Goal: Find specific page/section: Find specific page/section

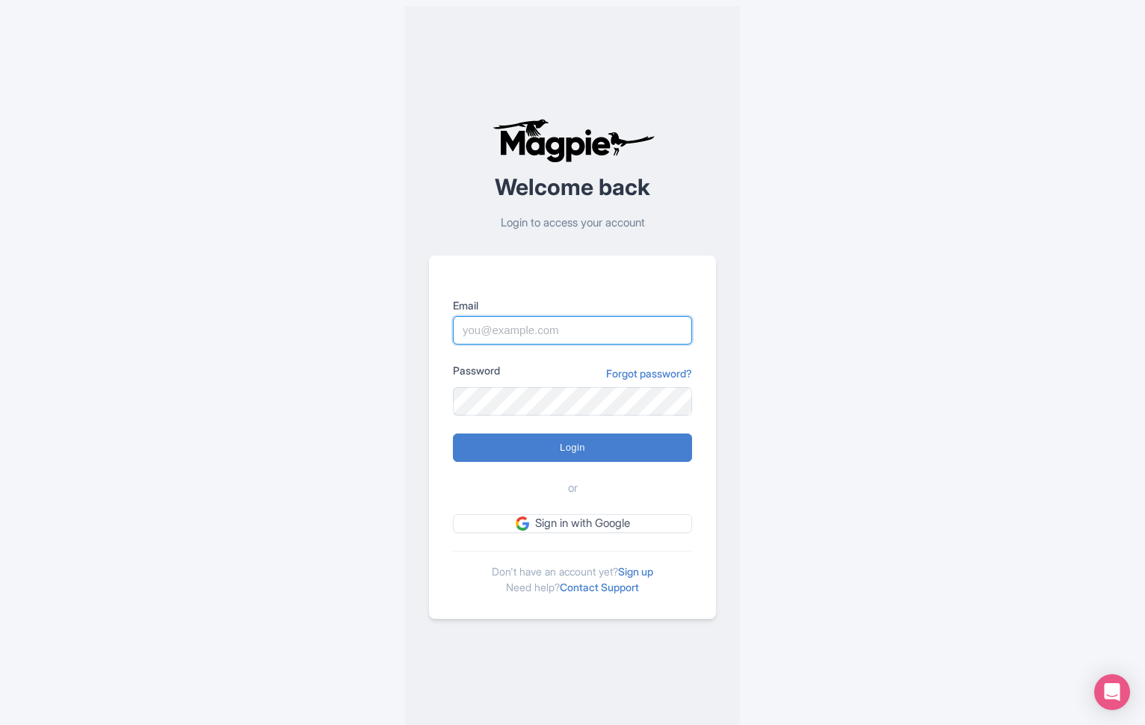
click at [517, 336] on input "Email" at bounding box center [572, 330] width 239 height 28
click at [534, 339] on input "Email" at bounding box center [572, 330] width 239 height 28
click at [544, 328] on input "Email" at bounding box center [572, 330] width 239 height 28
type input "info@undergrounddonuttour.com"
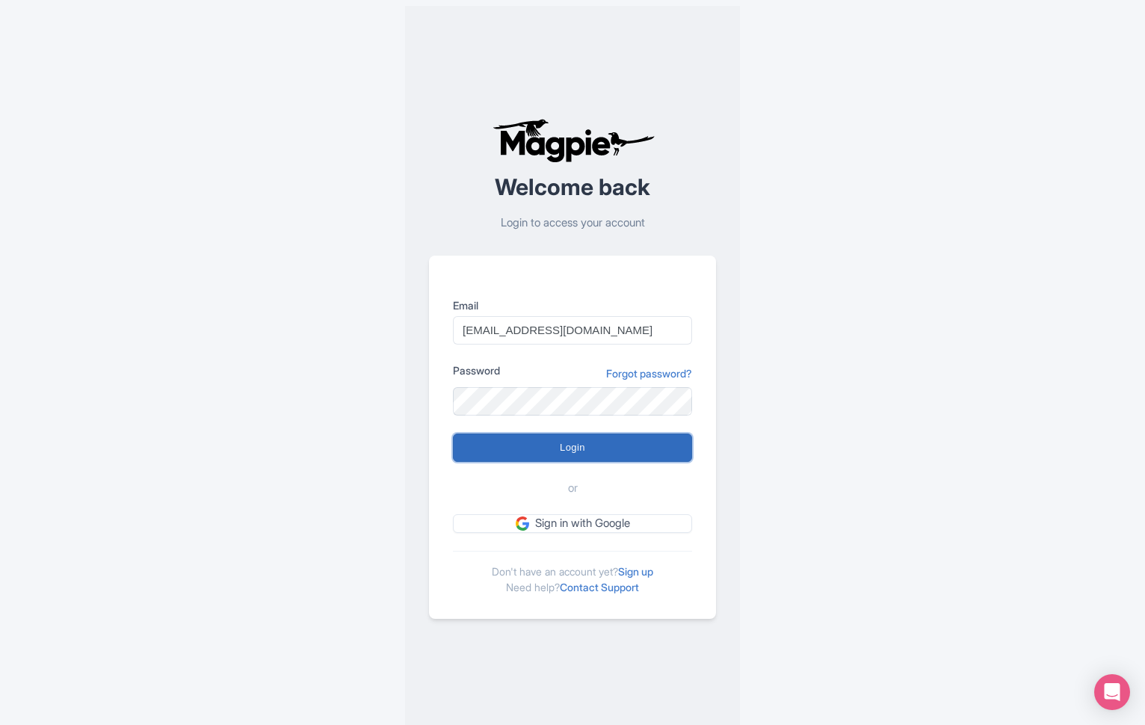
drag, startPoint x: 561, startPoint y: 443, endPoint x: 611, endPoint y: 446, distance: 50.2
click at [561, 443] on input "Login" at bounding box center [572, 448] width 239 height 28
type input "Logging in..."
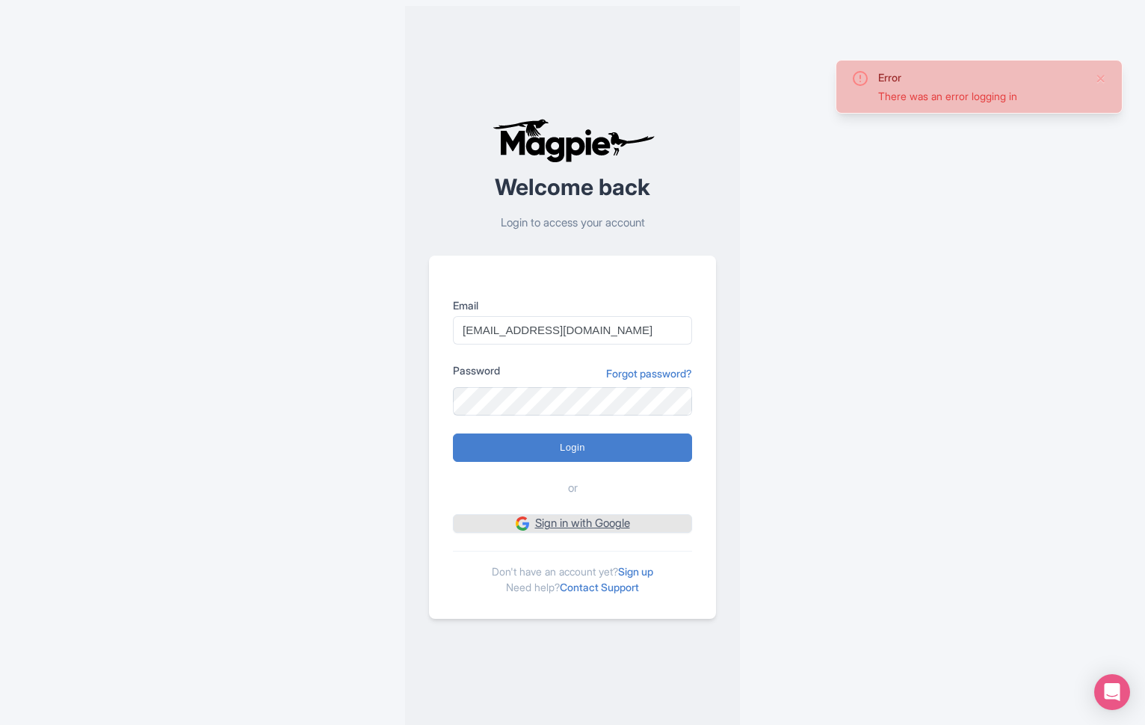
click at [563, 523] on link "Sign in with Google" at bounding box center [572, 523] width 239 height 19
click at [592, 335] on input "[EMAIL_ADDRESS][DOMAIN_NAME]" at bounding box center [572, 330] width 239 height 28
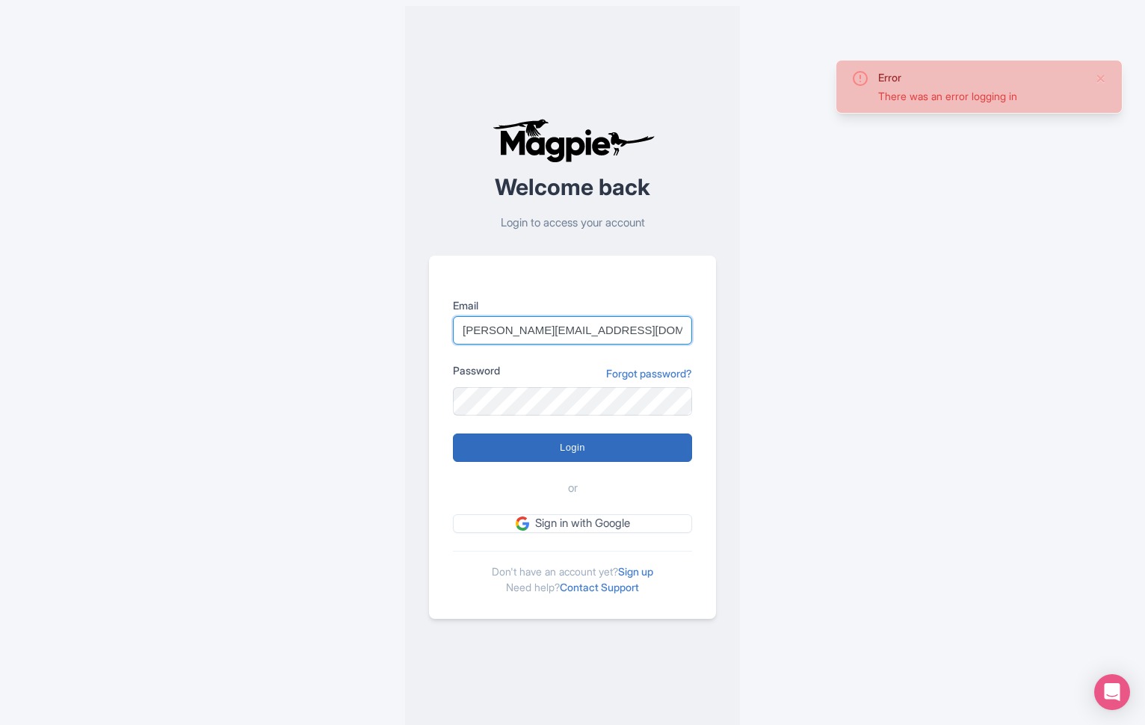
type input "[PERSON_NAME][EMAIL_ADDRESS][DOMAIN_NAME]"
click at [608, 455] on input "Login" at bounding box center [572, 448] width 239 height 28
type input "Logging in..."
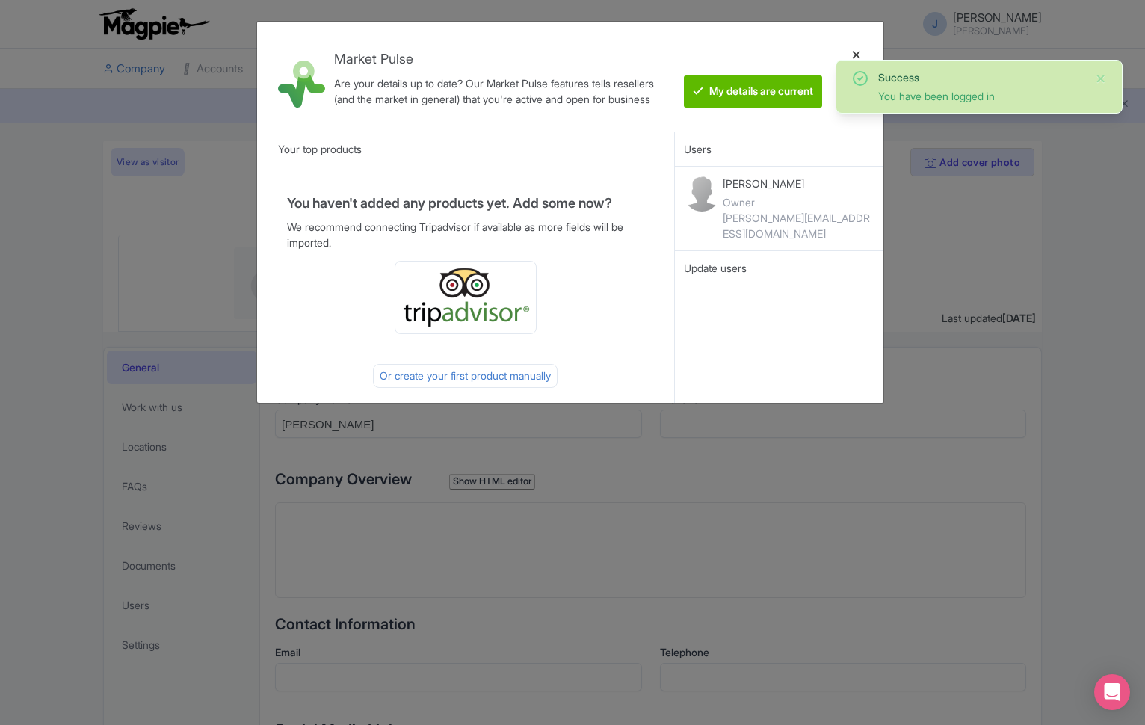
click at [857, 53] on div at bounding box center [857, 77] width 36 height 86
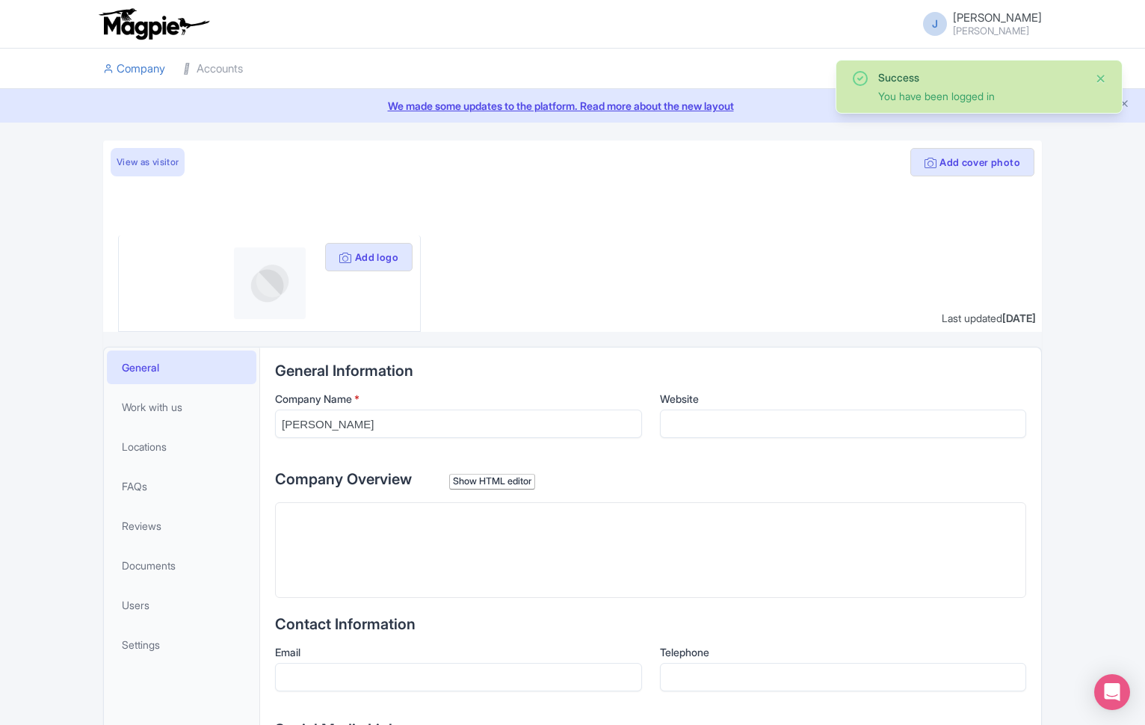
click at [1103, 77] on button "Close" at bounding box center [1101, 79] width 12 height 18
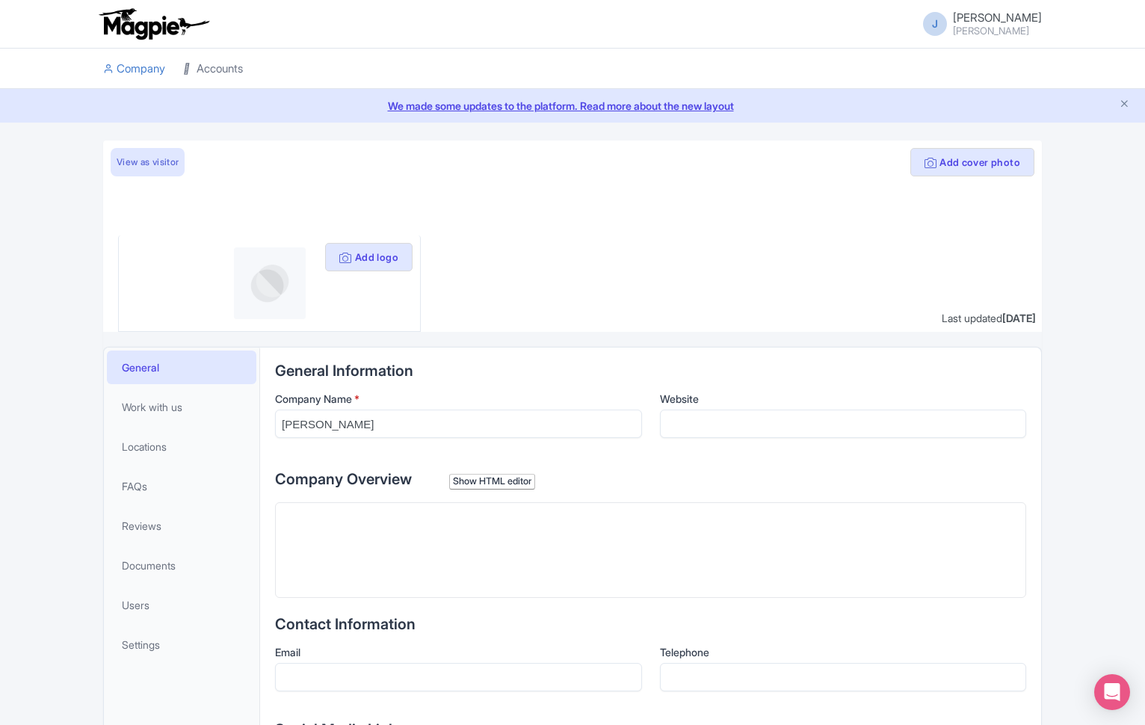
click at [235, 69] on link "Accounts" at bounding box center [213, 69] width 60 height 41
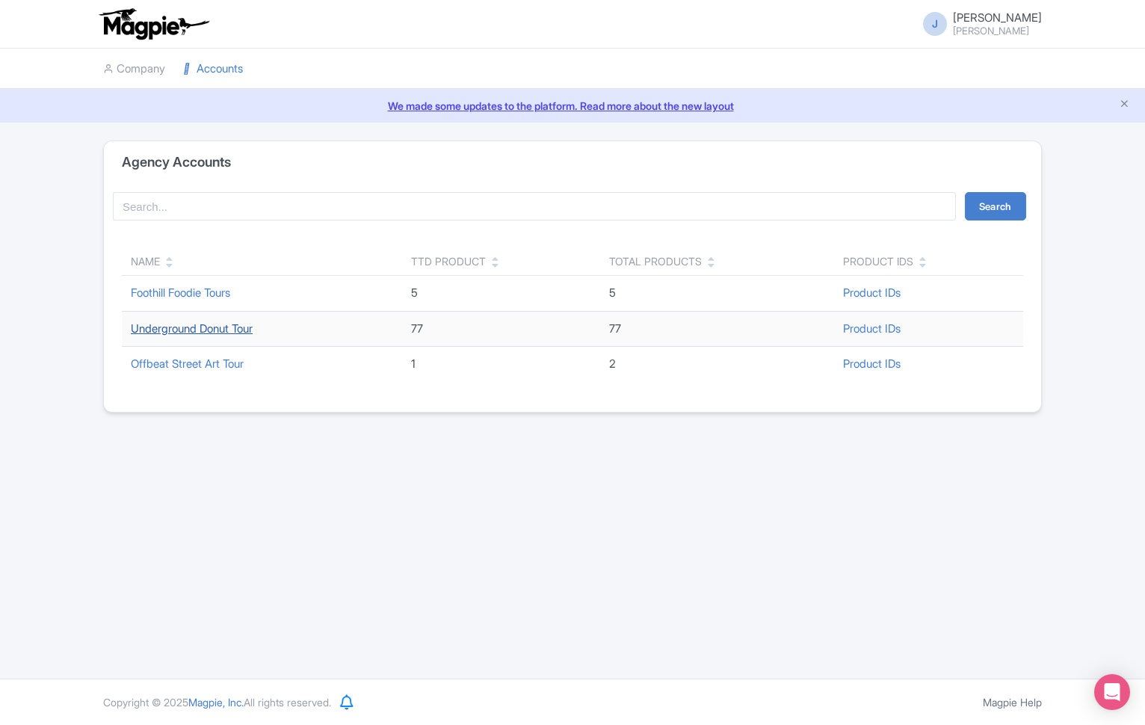
click at [216, 328] on link "Underground Donut Tour" at bounding box center [192, 328] width 122 height 14
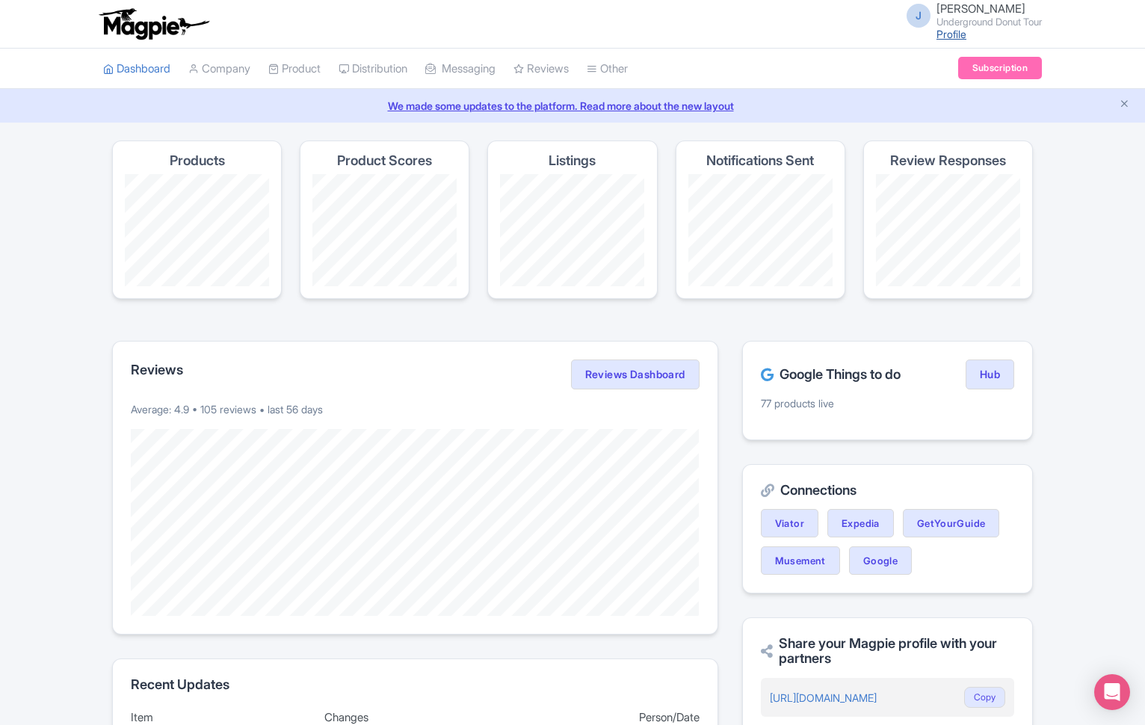
click at [941, 32] on link "Profile" at bounding box center [952, 34] width 30 height 13
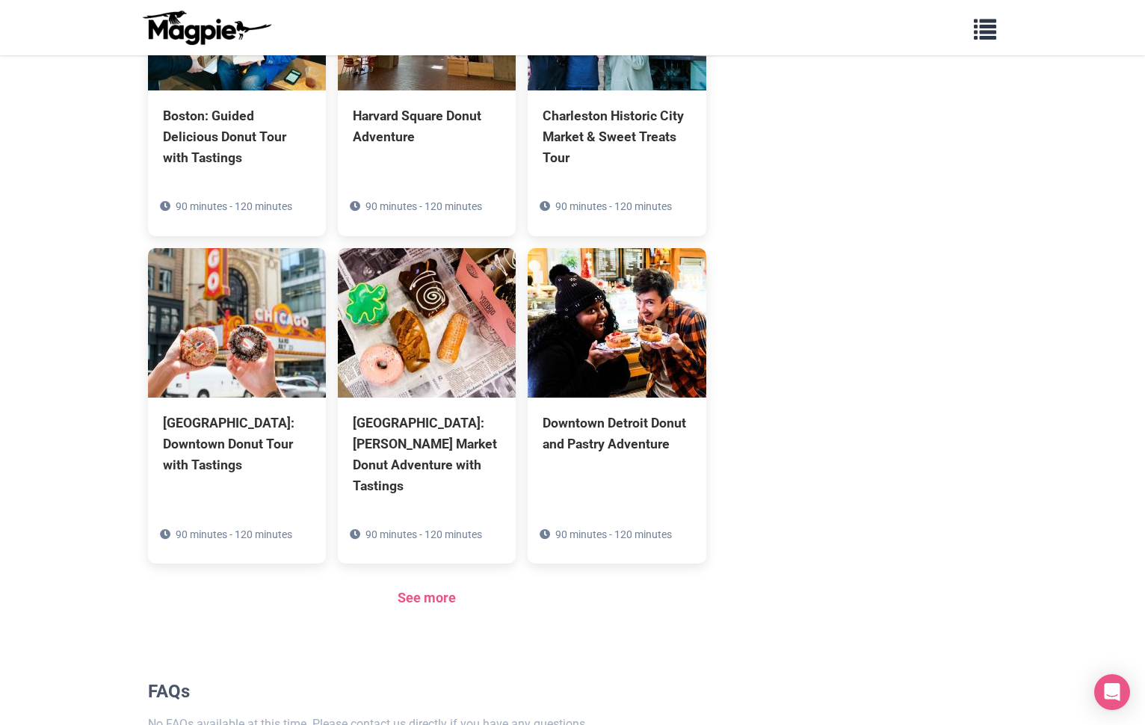
scroll to position [912, 0]
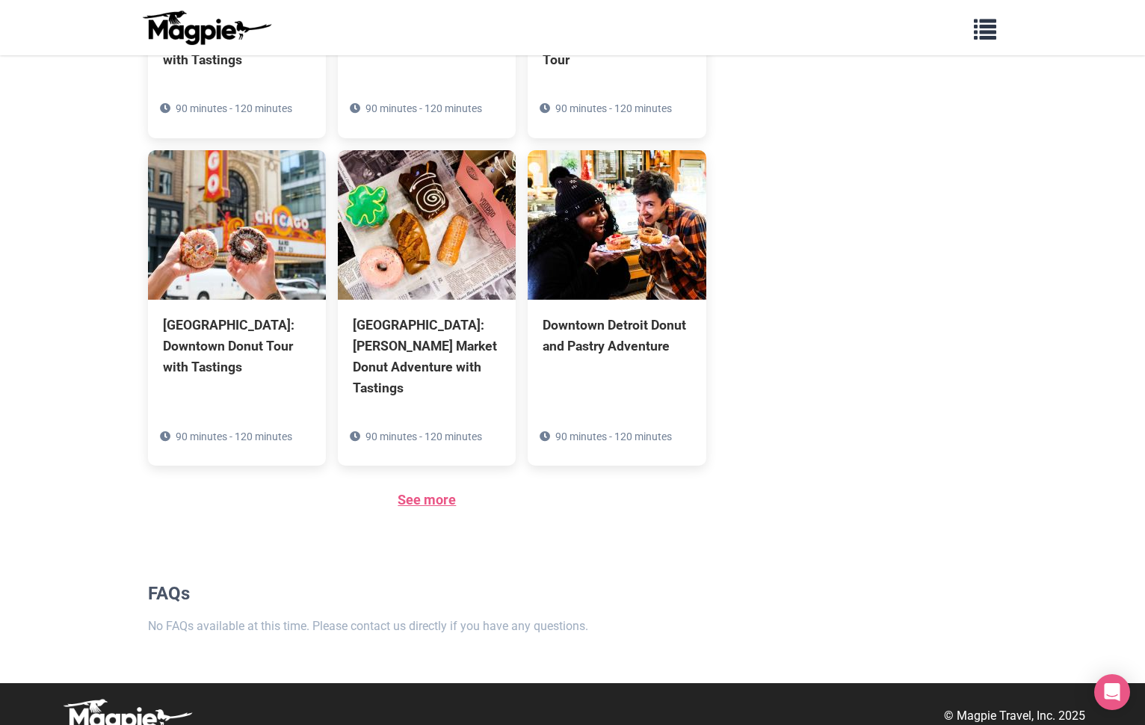
click at [418, 492] on link "See more" at bounding box center [427, 500] width 58 height 16
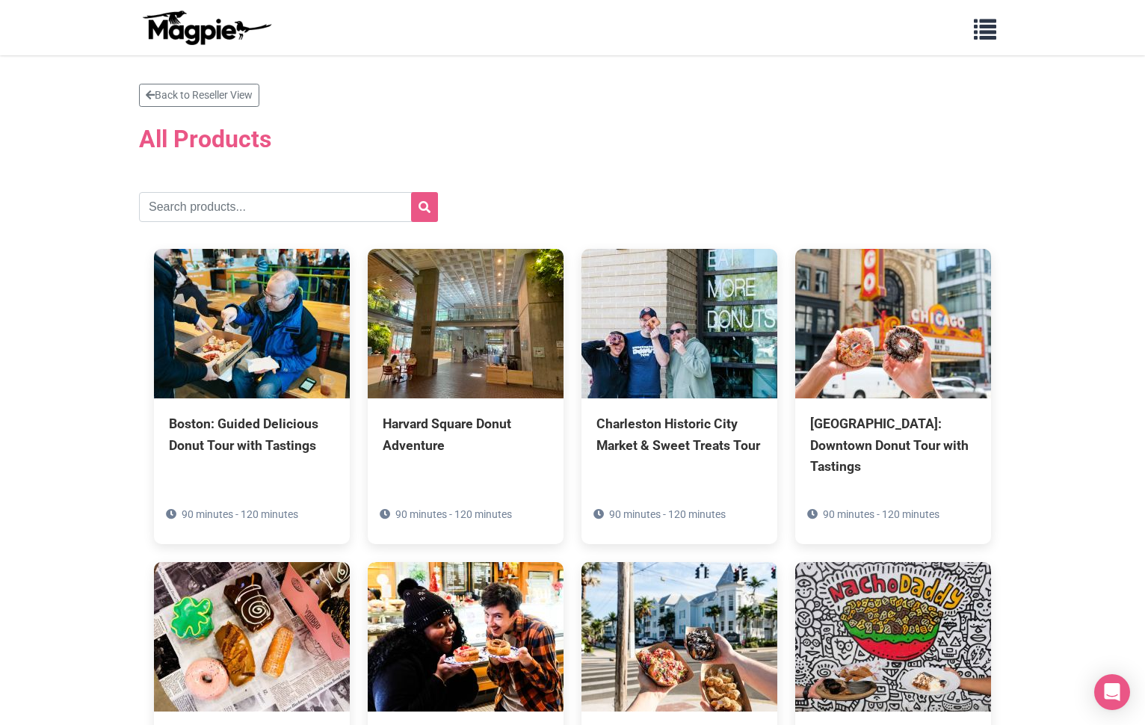
scroll to position [2, 0]
